Goal: Information Seeking & Learning: Learn about a topic

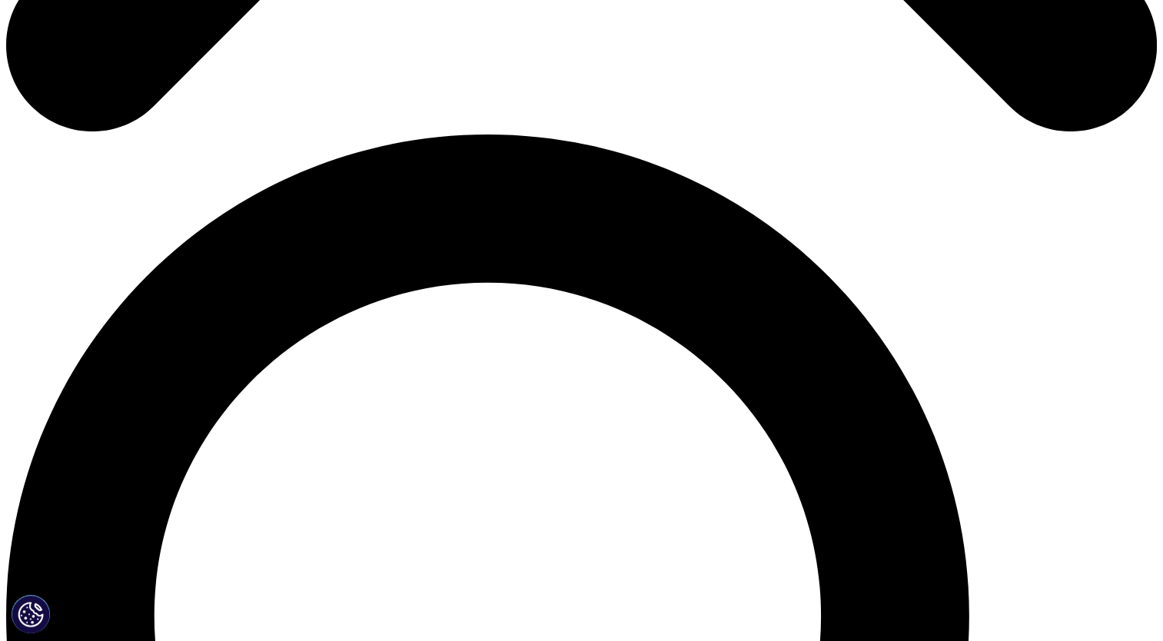
scroll to position [638, 0]
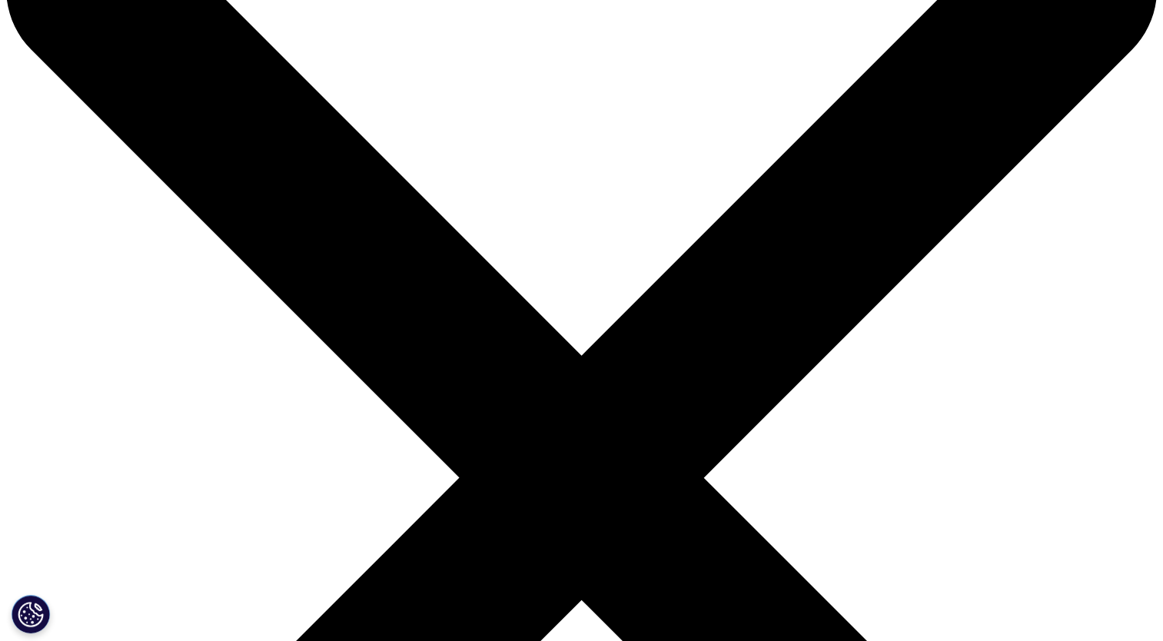
scroll to position [104, 0]
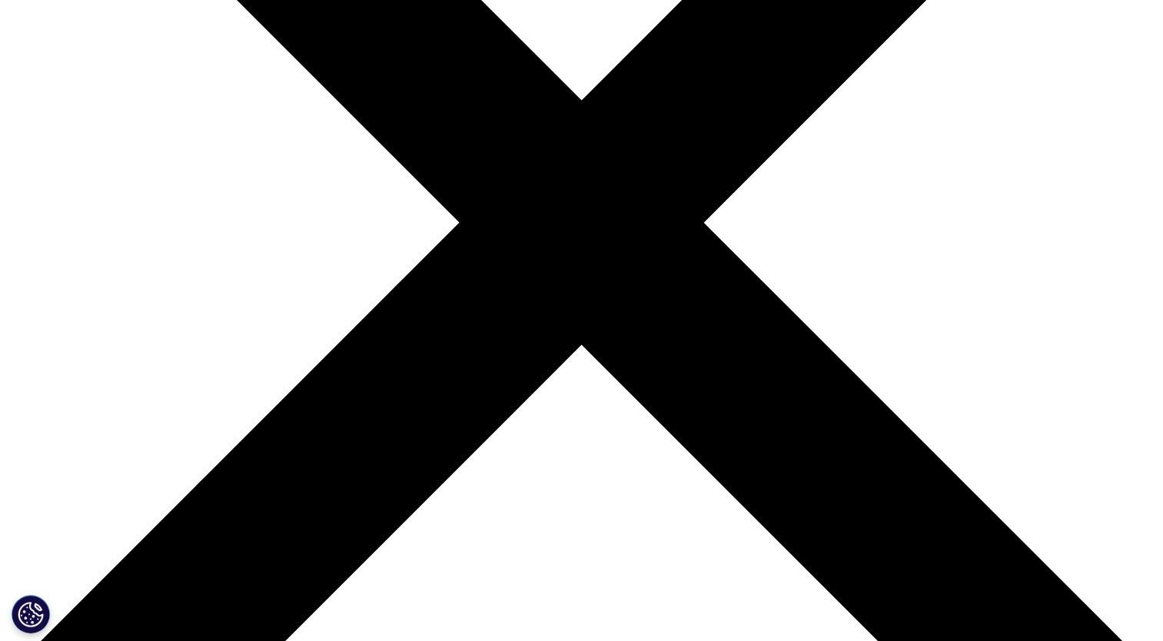
scroll to position [437, 0]
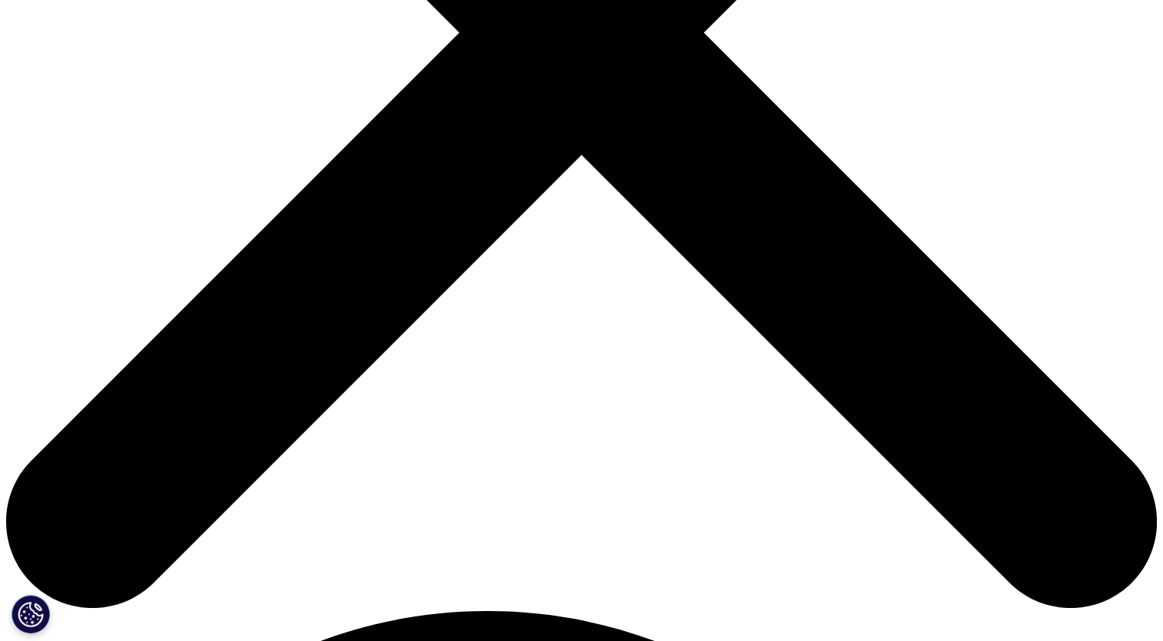
scroll to position [564, 0]
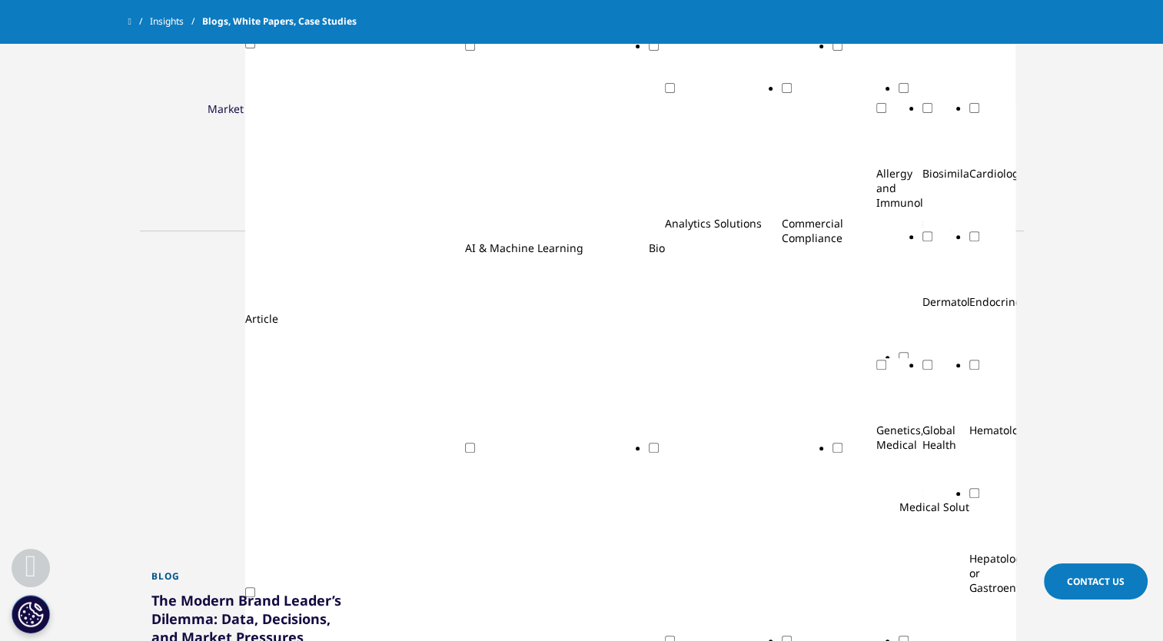
scroll to position [558, 0]
